Goal: Check status: Check status

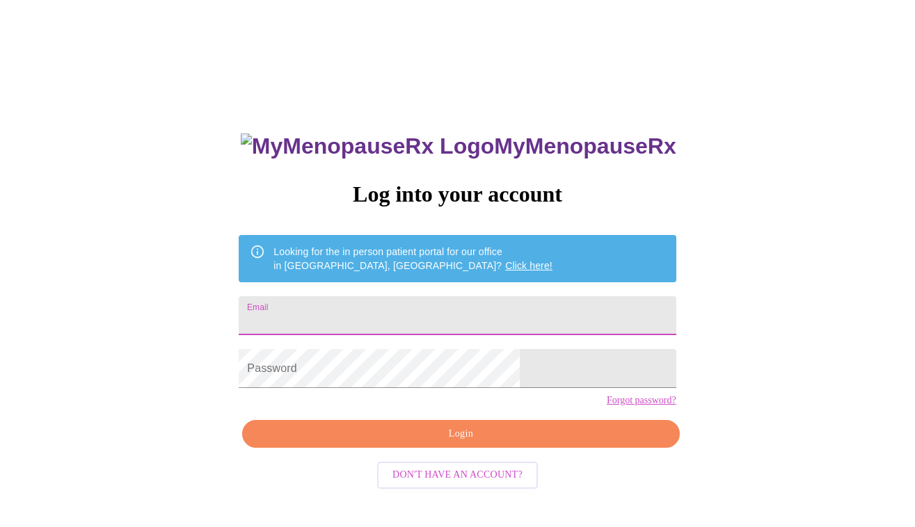
click at [479, 310] on input "Email" at bounding box center [457, 315] width 437 height 39
type input "calipsoph@gmail.com"
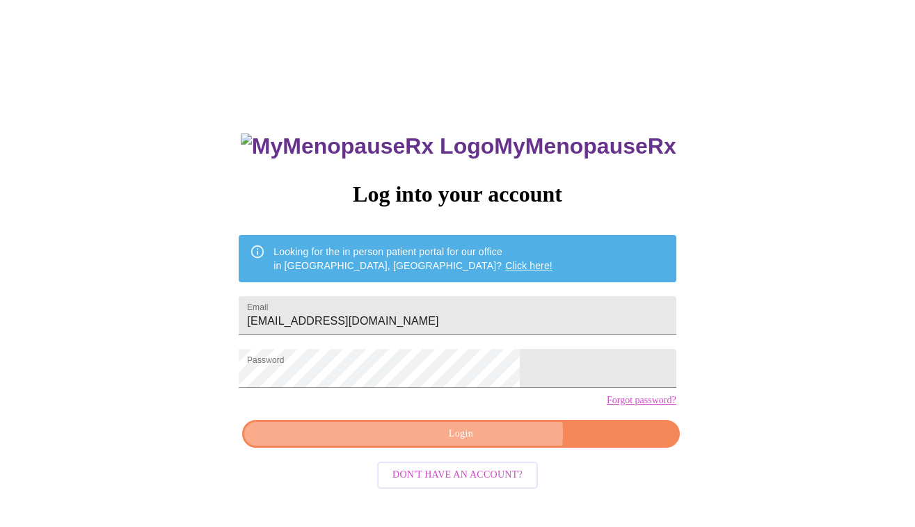
click at [480, 443] on span "Login" at bounding box center [460, 434] width 405 height 17
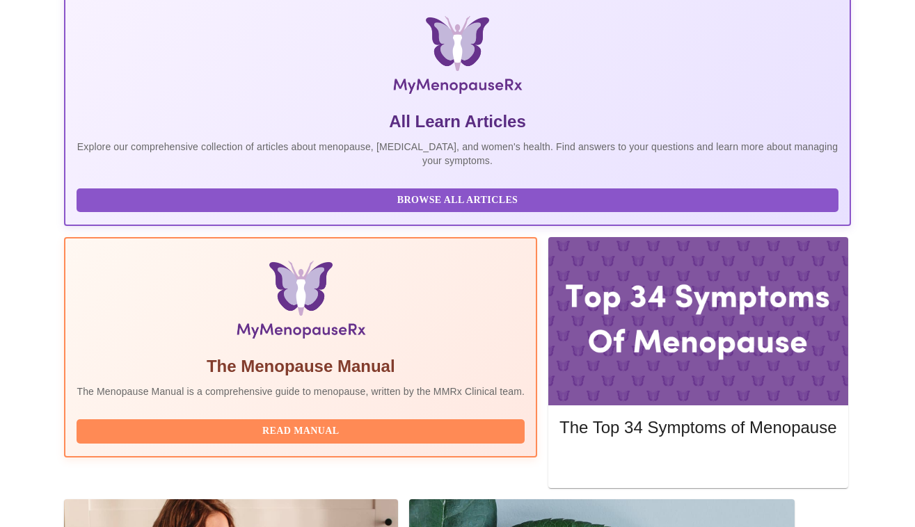
scroll to position [253, 0]
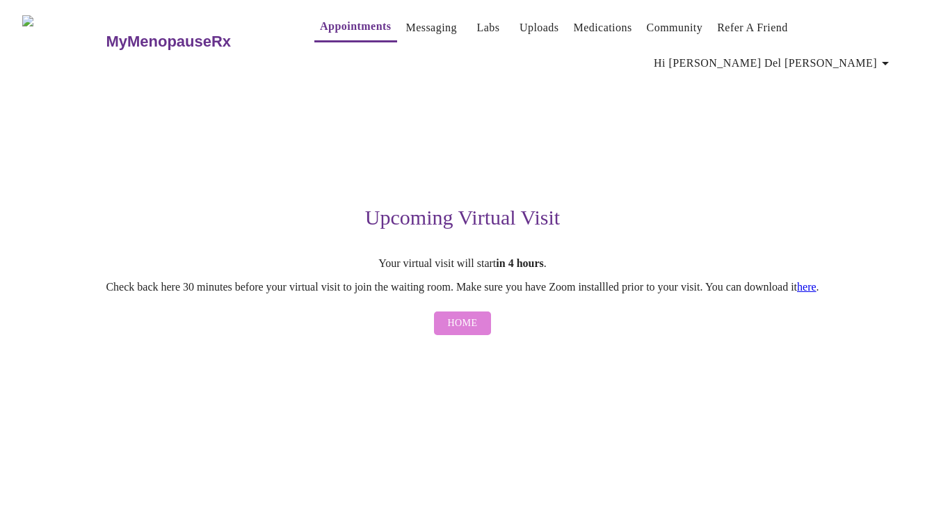
click at [468, 330] on span "Home" at bounding box center [463, 323] width 30 height 17
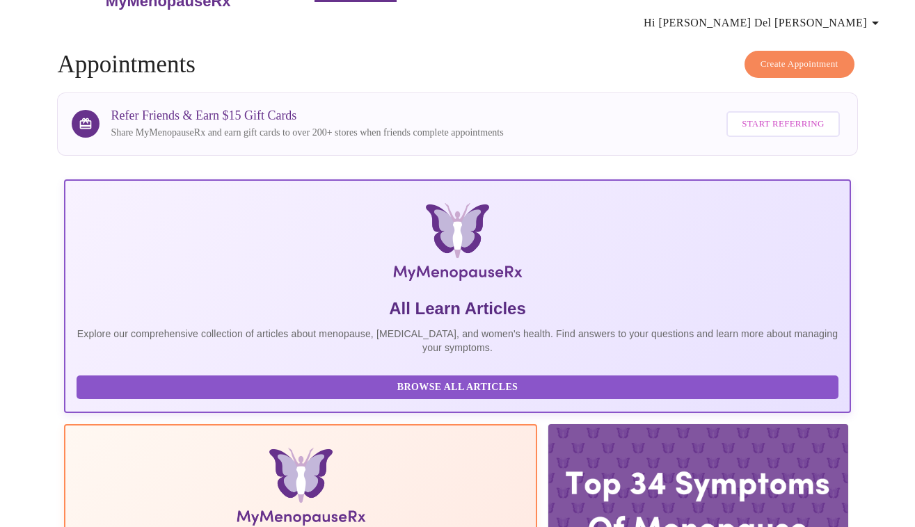
scroll to position [95, 0]
